Goal: Communication & Community: Answer question/provide support

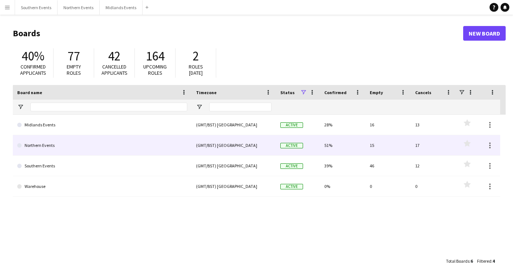
click at [44, 150] on link "Northern Events" at bounding box center [102, 145] width 170 height 21
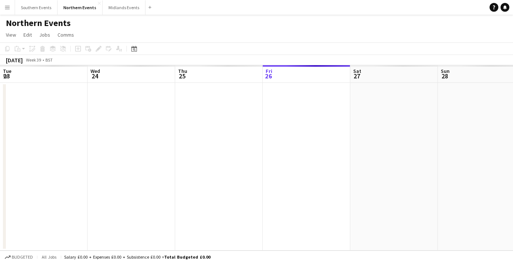
scroll to position [0, 175]
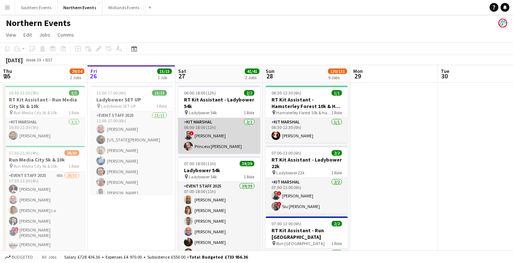
click at [209, 131] on app-card-role "Kit Marshal [DATE] 06:00-18:00 (12h) ! [PERSON_NAME] Princess [PERSON_NAME]" at bounding box center [219, 136] width 82 height 36
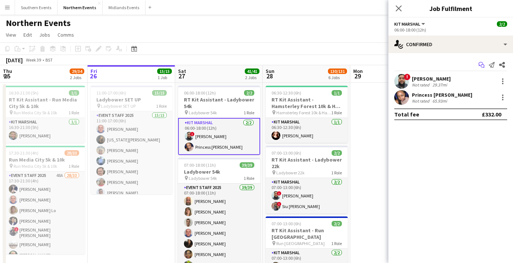
click at [479, 63] on icon at bounding box center [481, 64] width 4 height 4
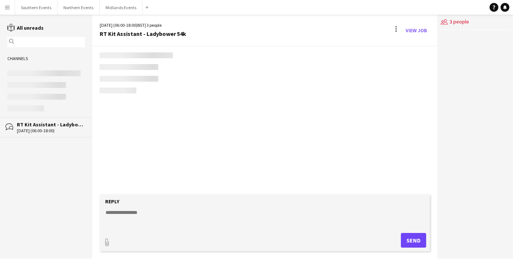
scroll to position [704, 0]
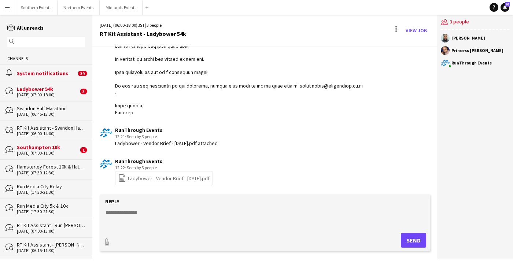
click at [174, 181] on link "file-spreadsheet Ladybower - Vendor Brief - [DATE].pdf" at bounding box center [163, 178] width 91 height 8
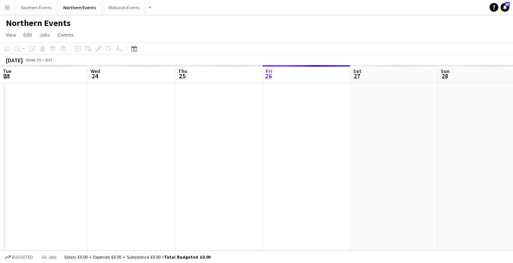
scroll to position [0, 175]
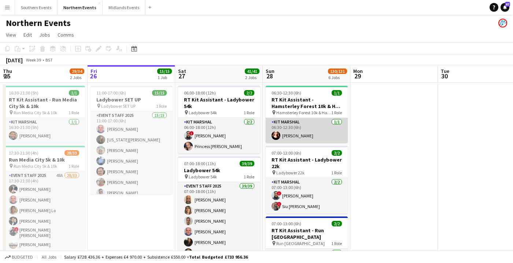
click at [278, 131] on app-card-role "Kit Marshal [DATE] 06:30-12:30 (6h) [PERSON_NAME]" at bounding box center [307, 130] width 82 height 25
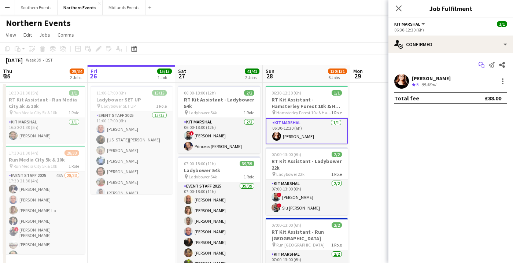
click at [484, 69] on app-icon "Start chat" at bounding box center [482, 65] width 10 height 10
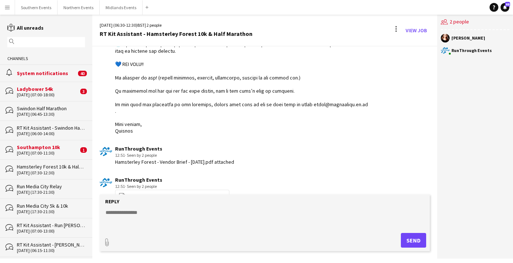
scroll to position [647, 0]
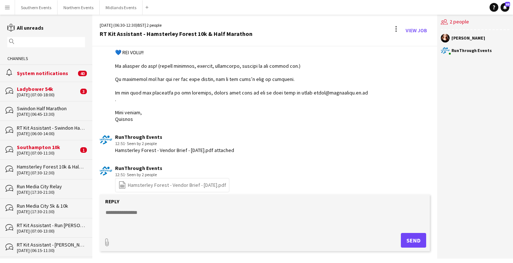
click at [50, 151] on div "[DATE] (07:00-11:30)" at bounding box center [48, 153] width 62 height 5
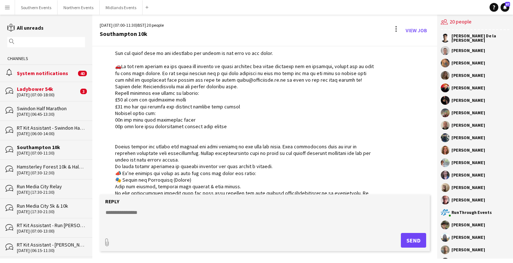
scroll to position [297, 0]
click at [73, 7] on button "Northern Events Close" at bounding box center [79, 7] width 42 height 14
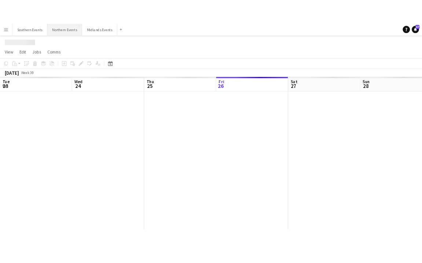
scroll to position [0, 175]
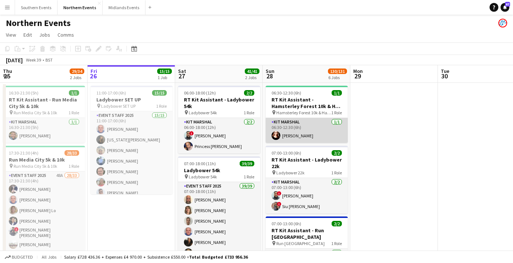
click at [299, 142] on app-card-role "Kit Marshal [DATE] 06:30-12:30 (6h) [PERSON_NAME]" at bounding box center [307, 130] width 82 height 25
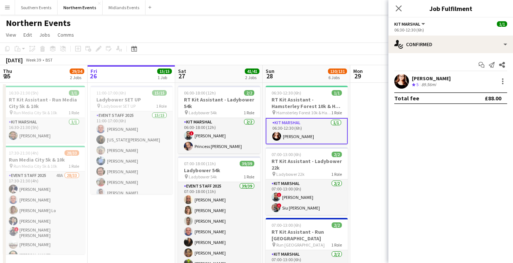
click at [283, 24] on div "Northern Events" at bounding box center [256, 22] width 513 height 14
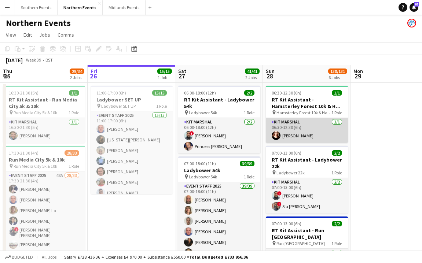
click at [305, 122] on app-card-role "Kit Marshal [DATE] 06:30-12:30 (6h) [PERSON_NAME]" at bounding box center [307, 130] width 82 height 25
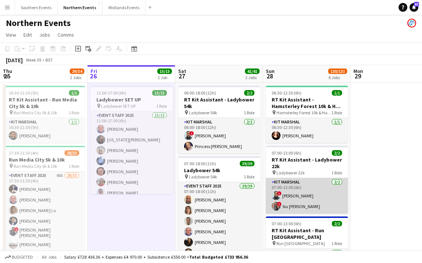
click at [297, 205] on app-card-role "Kit Marshal [DATE] 07:00-13:00 (6h) ! [PERSON_NAME] ! [PERSON_NAME] [PERSON_NAM…" at bounding box center [307, 196] width 82 height 36
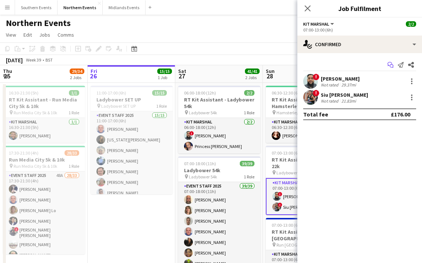
click at [392, 65] on icon at bounding box center [392, 67] width 4 height 4
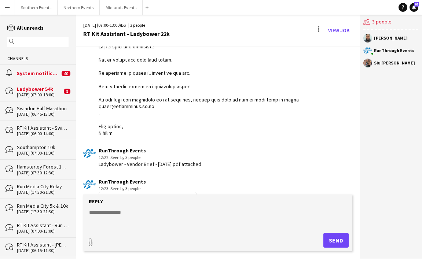
scroll to position [686, 0]
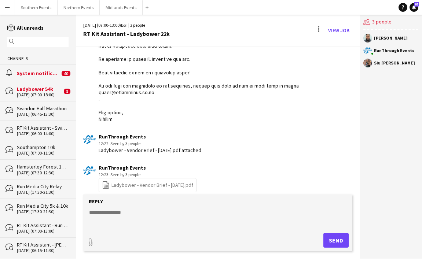
click at [158, 181] on link "file-spreadsheet Ladybower - Vendor Brief - [DATE].pdf" at bounding box center [147, 185] width 91 height 8
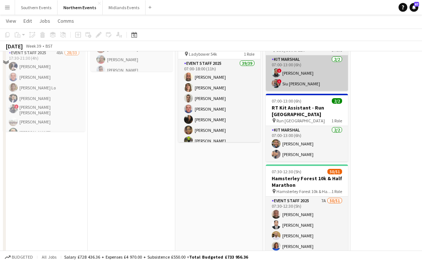
scroll to position [128, 0]
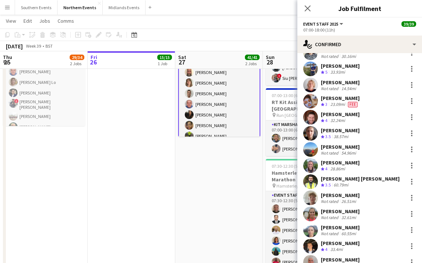
scroll to position [271, 0]
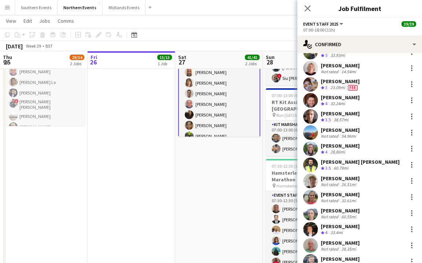
click at [311, 102] on app-user-avatar at bounding box center [310, 100] width 15 height 15
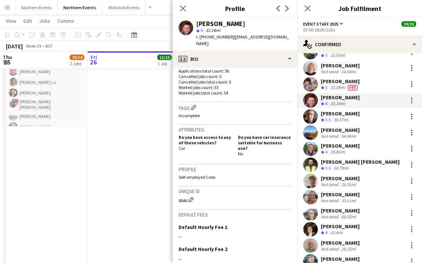
scroll to position [209, 0]
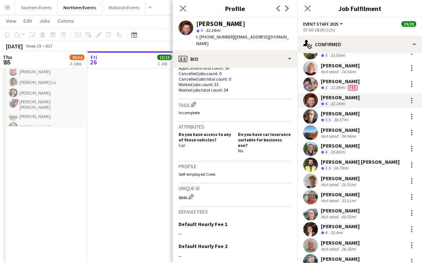
click at [182, 15] on div "Close pop-in" at bounding box center [183, 8] width 21 height 17
click at [182, 9] on icon at bounding box center [182, 8] width 7 height 7
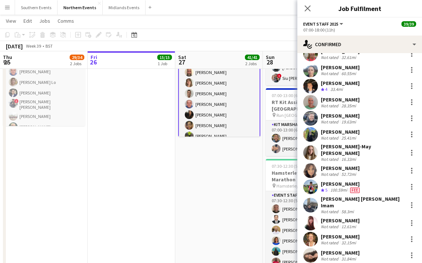
scroll to position [460, 0]
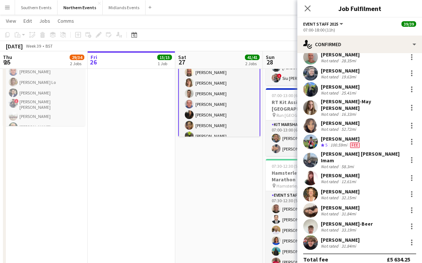
click at [201, 197] on app-date-cell "06:00-18:00 (12h) 2/2 RT Kit Assistant - Ladybower 54k pin Ladybower 54k 1 Role…" at bounding box center [219, 231] width 88 height 553
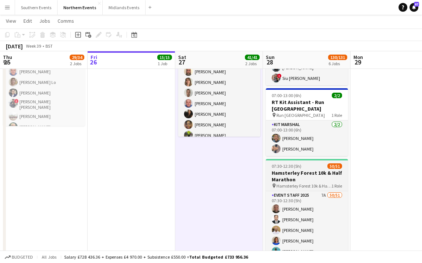
click at [313, 163] on app-job-card "07:30-12:30 (5h) 50/51 Hamsterley Forest 10k & Half Marathon pin [PERSON_NAME] …" at bounding box center [307, 213] width 82 height 109
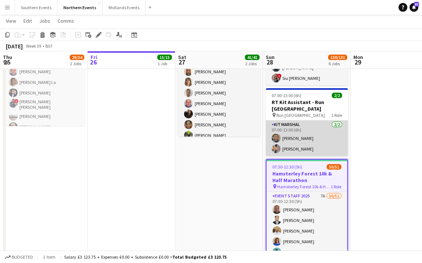
click at [301, 147] on app-card-role "Kit Marshal [DATE] 07:00-13:00 (6h) [PERSON_NAME] Yin [PERSON_NAME]" at bounding box center [307, 139] width 82 height 36
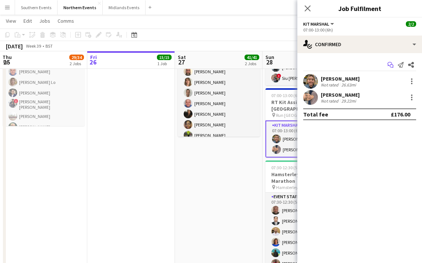
click at [390, 65] on icon at bounding box center [392, 67] width 4 height 4
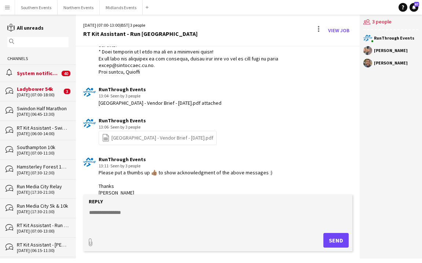
scroll to position [452, 0]
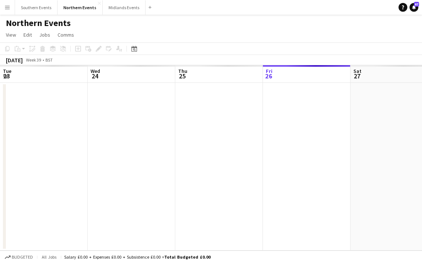
scroll to position [0, 175]
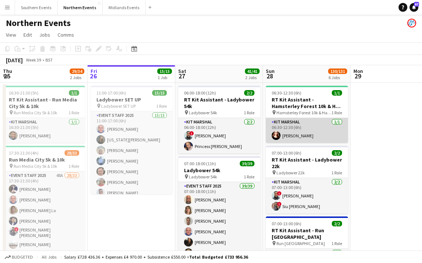
click at [305, 122] on app-card-role "Kit Marshal [DATE] 06:30-12:30 (6h) [PERSON_NAME]" at bounding box center [307, 130] width 82 height 25
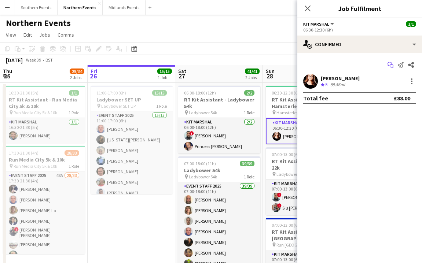
click at [391, 65] on icon "Start chat" at bounding box center [391, 65] width 6 height 6
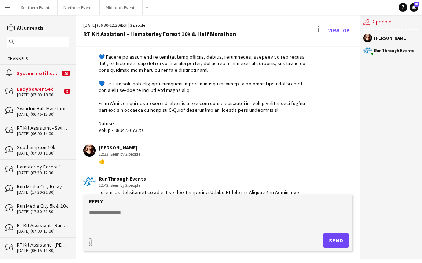
scroll to position [693, 0]
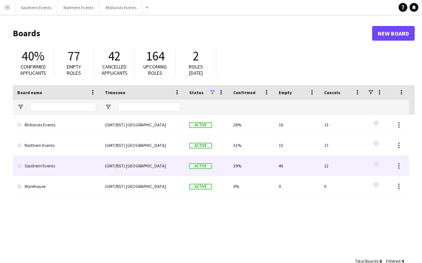
click at [58, 156] on link "Southern Events" at bounding box center [56, 166] width 79 height 21
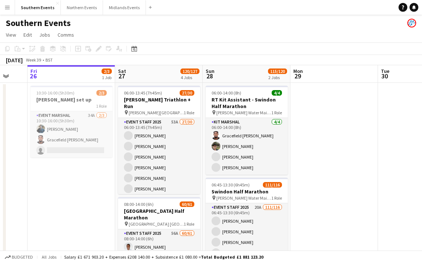
scroll to position [0, 250]
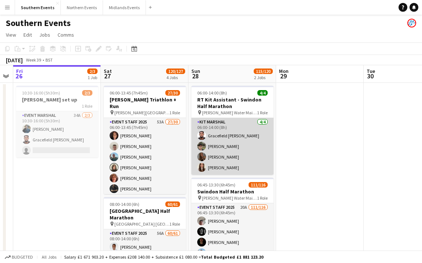
click at [246, 150] on app-card-role "Kit Marshal [DATE] 06:00-14:00 (8h) Gracefield [PERSON_NAME] [PERSON_NAME] [PER…" at bounding box center [232, 146] width 82 height 57
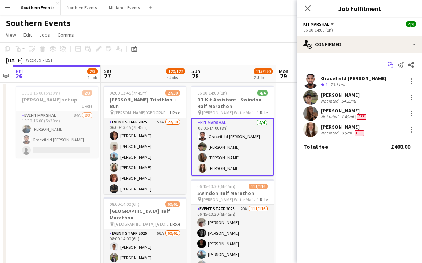
click at [387, 67] on app-icon "Start chat" at bounding box center [390, 65] width 10 height 10
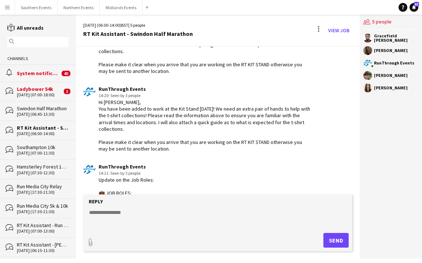
scroll to position [763, 0]
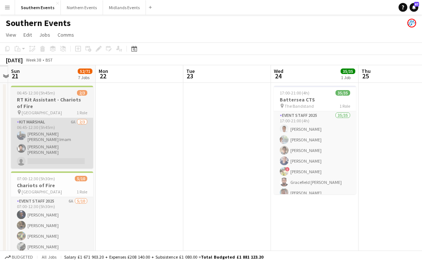
scroll to position [0, 154]
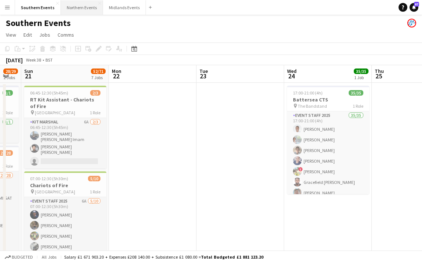
click at [82, 10] on button "Northern Events Close" at bounding box center [82, 7] width 42 height 14
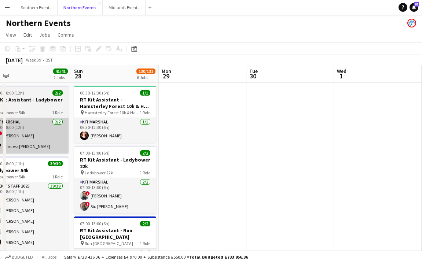
scroll to position [0, 274]
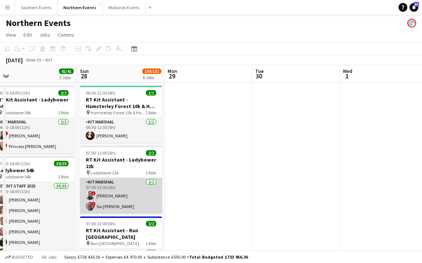
click at [130, 191] on app-card-role "Kit Marshal [DATE] 07:00-13:00 (6h) ! [PERSON_NAME] ! [PERSON_NAME] [PERSON_NAM…" at bounding box center [121, 196] width 82 height 36
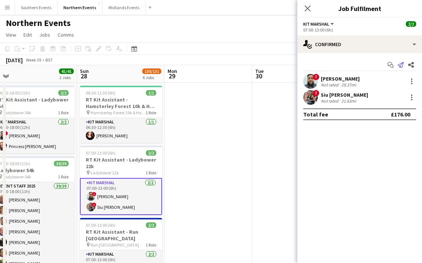
click at [398, 65] on app-icon "Send notification" at bounding box center [401, 65] width 10 height 10
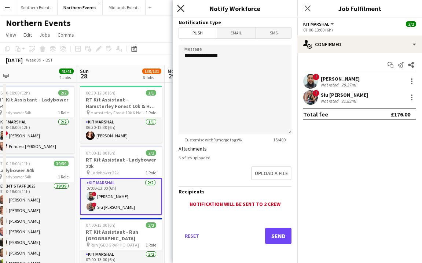
click at [180, 11] on icon "Close pop-in" at bounding box center [180, 8] width 7 height 7
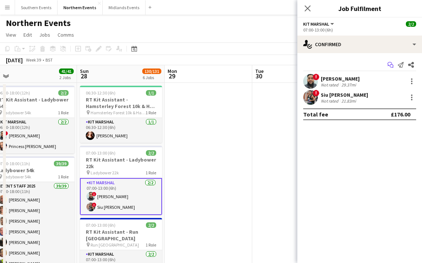
click at [392, 66] on icon "Start chat" at bounding box center [391, 65] width 6 height 6
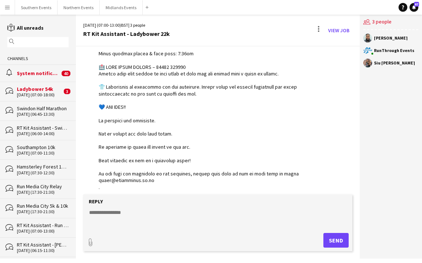
scroll to position [595, 0]
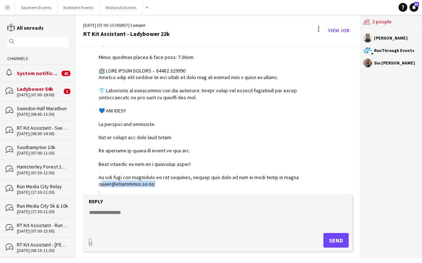
drag, startPoint x: 156, startPoint y: 177, endPoint x: 94, endPoint y: 177, distance: 62.3
copy div "gh.co.uk . Many thank"
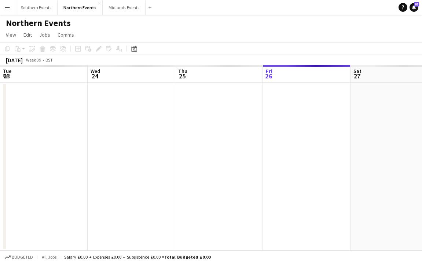
scroll to position [0, 175]
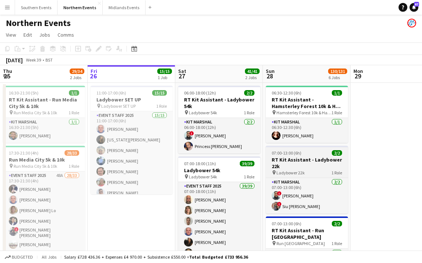
click at [325, 146] on div at bounding box center [307, 146] width 82 height 1
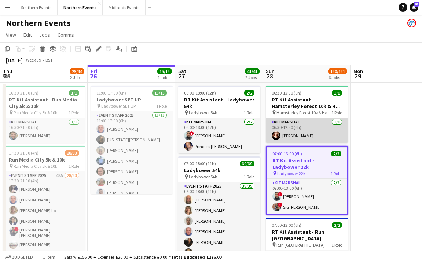
click at [308, 137] on app-card-role "Kit Marshal [DATE] 06:30-12:30 (6h) [PERSON_NAME]" at bounding box center [307, 130] width 82 height 25
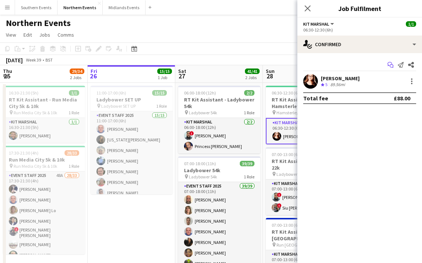
click at [392, 68] on app-icon "Start chat" at bounding box center [390, 65] width 10 height 10
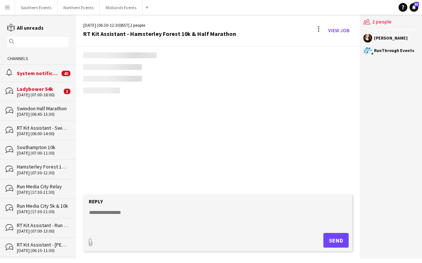
scroll to position [693, 0]
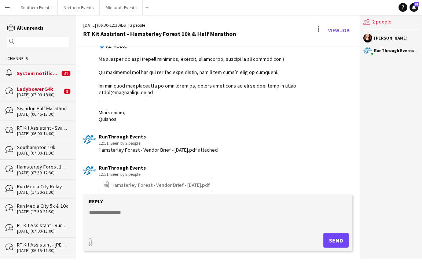
click at [210, 181] on link "file-spreadsheet Hamsterley Forest - Vendor Brief - September 2025.pdf" at bounding box center [156, 185] width 108 height 8
click at [117, 226] on textarea at bounding box center [219, 218] width 262 height 19
click at [266, 215] on textarea at bounding box center [219, 218] width 262 height 19
type input "**********"
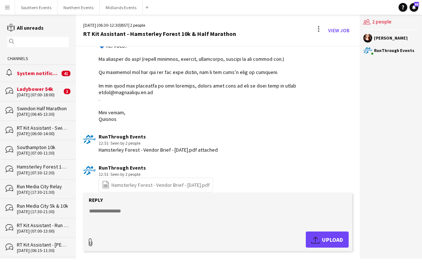
type input "**********"
click at [140, 212] on textarea at bounding box center [219, 217] width 262 height 19
type textarea "**********"
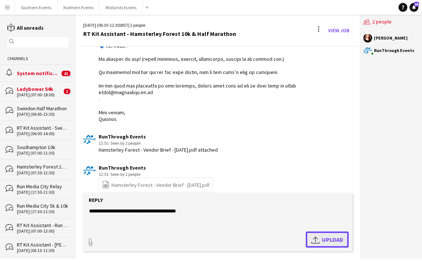
click at [317, 239] on app-icon "Upload" at bounding box center [316, 239] width 11 height 9
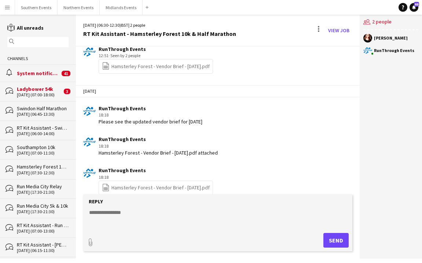
scroll to position [814, 0]
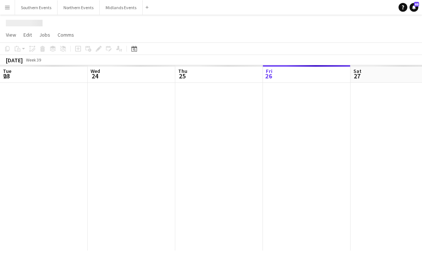
scroll to position [0, 175]
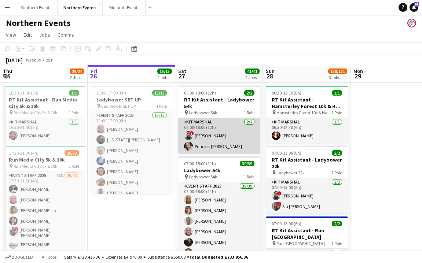
click at [198, 140] on app-card-role "Kit Marshal [DATE] 06:00-18:00 (12h) ! [PERSON_NAME] Princess [PERSON_NAME]" at bounding box center [219, 136] width 82 height 36
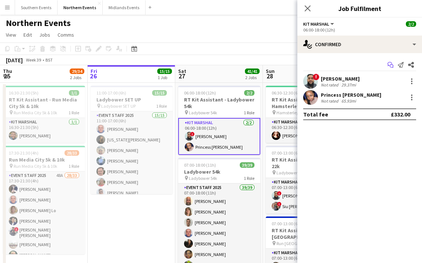
click at [390, 66] on icon "Start chat" at bounding box center [391, 65] width 6 height 6
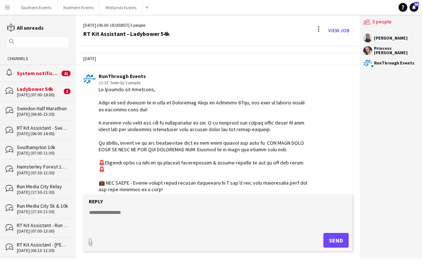
scroll to position [731, 0]
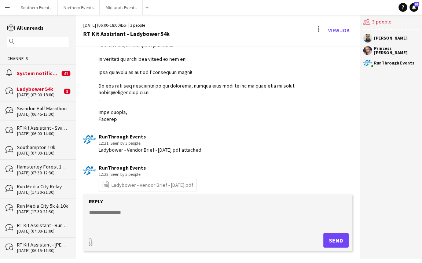
click at [138, 216] on textarea at bounding box center [219, 218] width 262 height 19
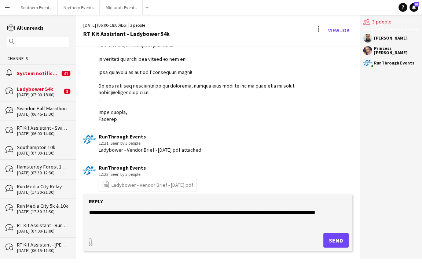
click at [345, 212] on textarea "**********" at bounding box center [219, 218] width 262 height 19
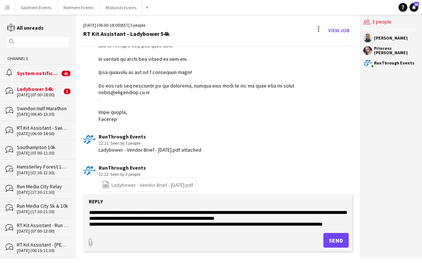
scroll to position [6, 0]
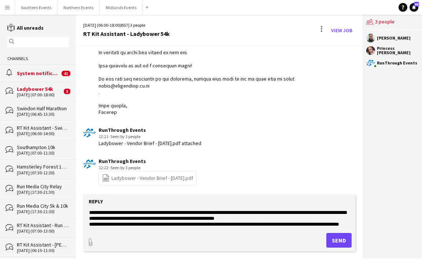
type textarea "**********"
click at [332, 244] on button "Send" at bounding box center [338, 240] width 25 height 15
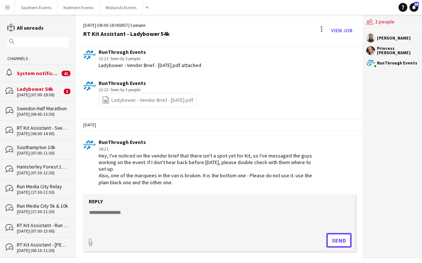
scroll to position [872, 0]
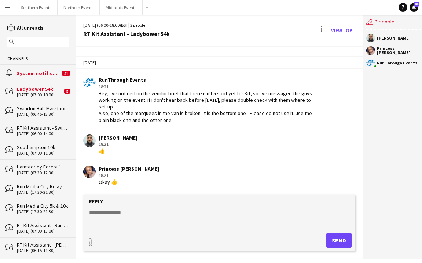
click at [135, 204] on div "Reply" at bounding box center [219, 201] width 265 height 7
click at [130, 219] on textarea at bounding box center [219, 218] width 262 height 19
